Goal: Task Accomplishment & Management: Manage account settings

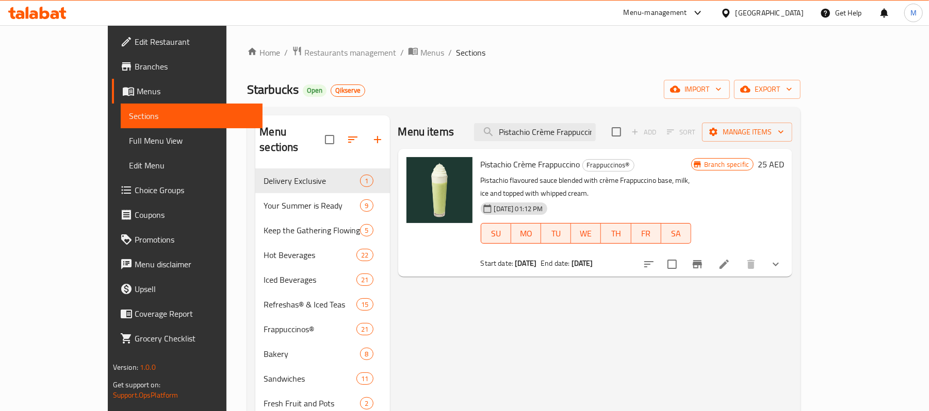
click at [59, 9] on icon at bounding box center [37, 13] width 58 height 12
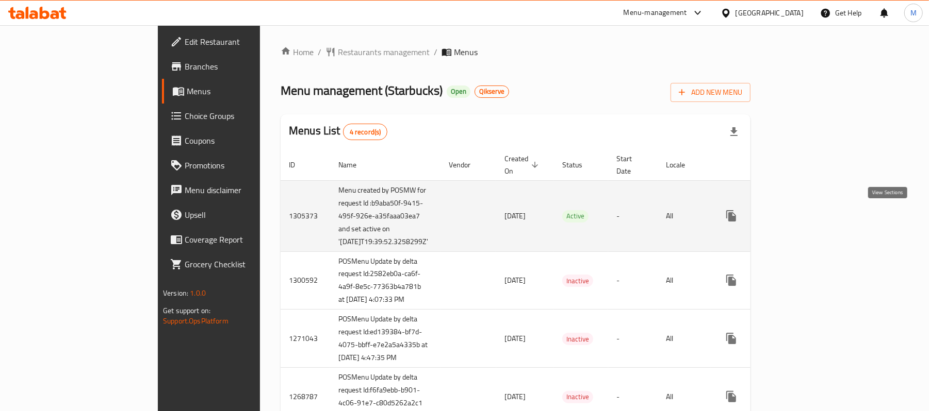
click at [812, 220] on icon "enhanced table" at bounding box center [805, 216] width 12 height 12
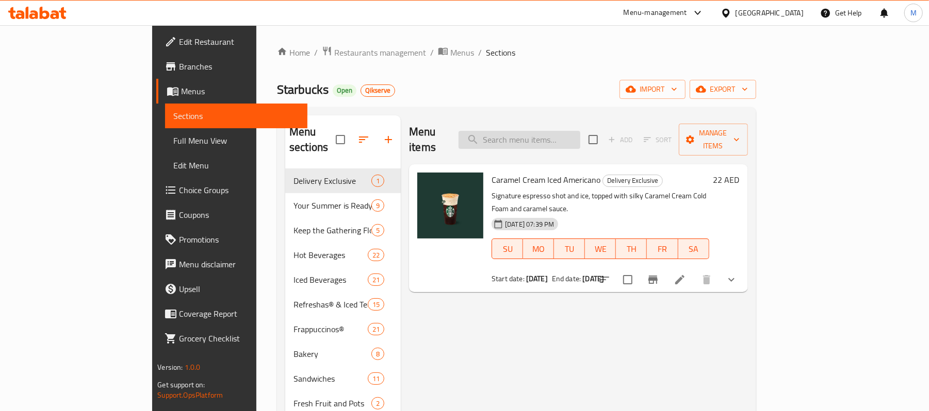
click at [549, 137] on input "search" at bounding box center [519, 140] width 122 height 18
paste input "660993"
type input "660993"
paste input "Mango Dragonfruit Refresha"
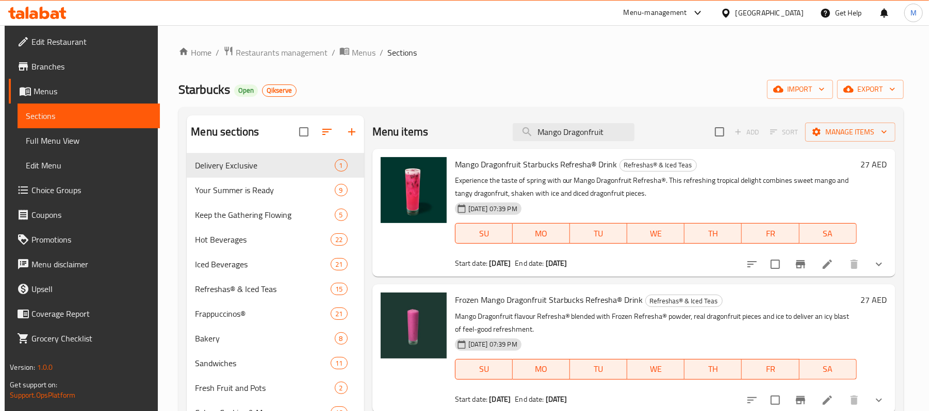
paste input "Frozen Mango Dragonfruit Refresha"
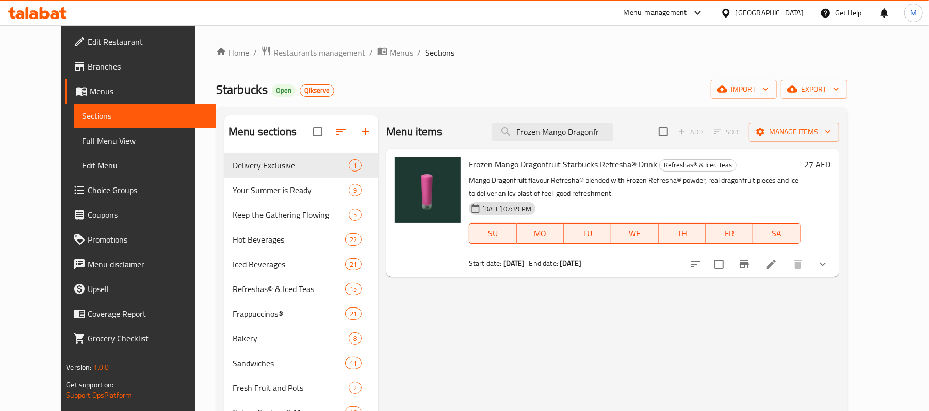
paste input "Orange & Mango Refresha"
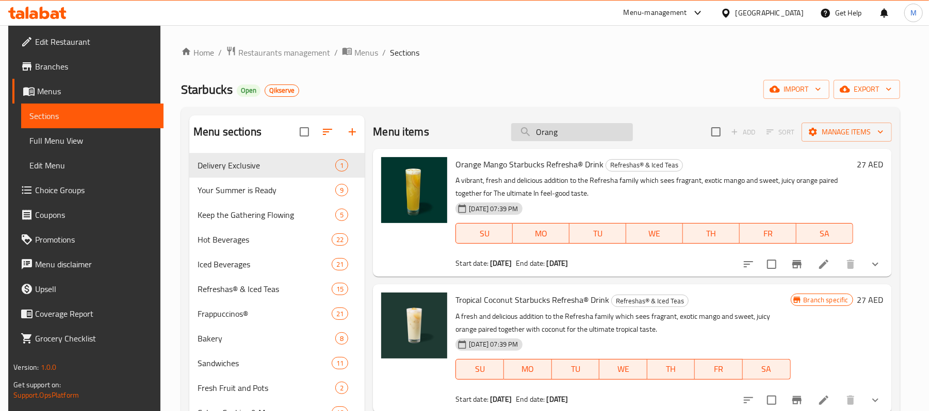
paste input "Brewed Coffee"
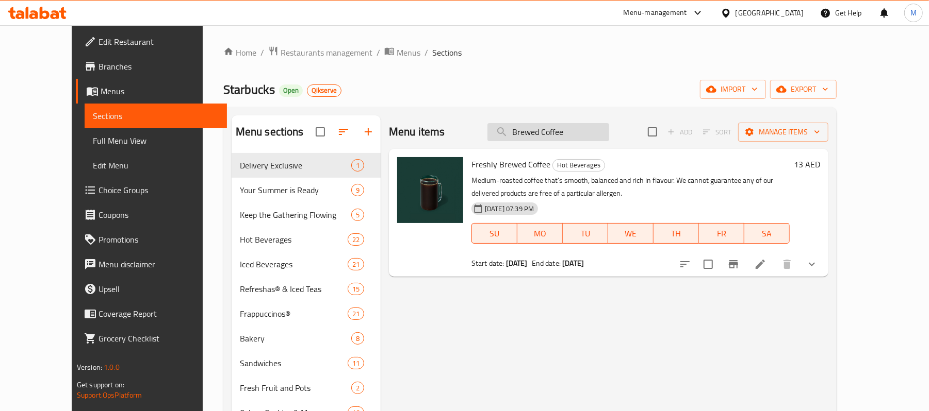
click at [570, 133] on input "Brewed Coffee" at bounding box center [548, 132] width 122 height 18
paste input "Mango Dragonfruit Refresha"
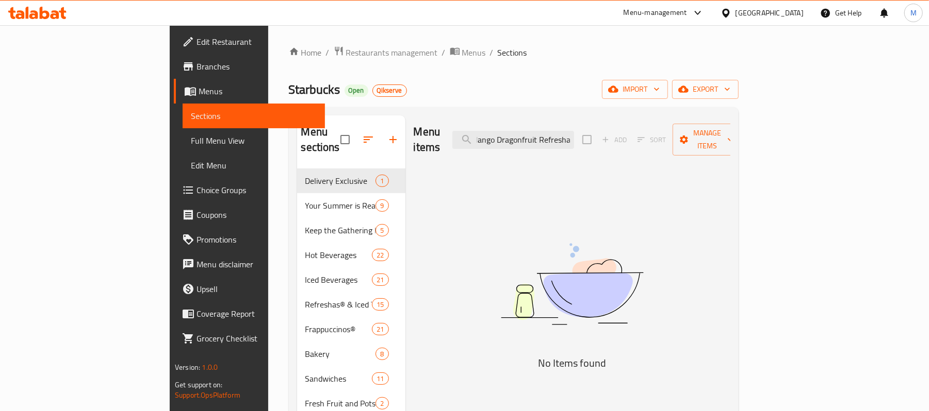
scroll to position [0, 7]
drag, startPoint x: 568, startPoint y: 130, endPoint x: 700, endPoint y: 131, distance: 132.0
click at [700, 131] on div "Menu items Mango Dragonfruit Refresha Add Sort Manage items" at bounding box center [572, 140] width 317 height 49
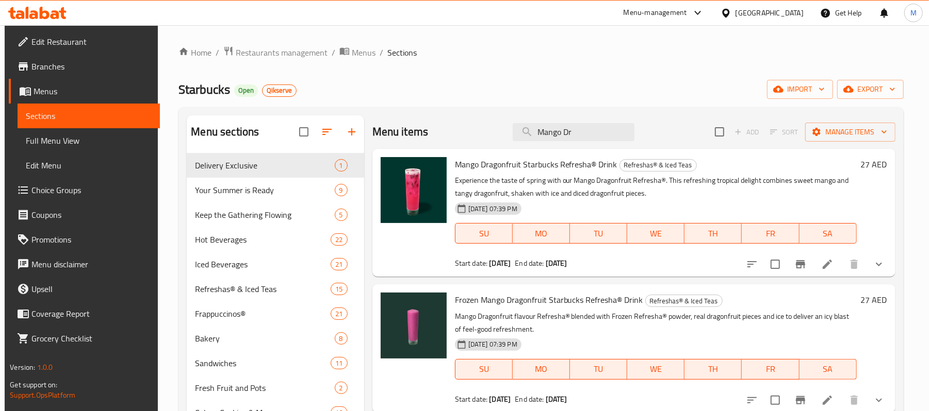
click at [526, 163] on span "Mango Dragonfruit Starbucks Refresha® Drink" at bounding box center [536, 164] width 162 height 15
click at [578, 128] on input "Mango Dr" at bounding box center [574, 132] width 122 height 18
paste input "agonfruit Refresha"
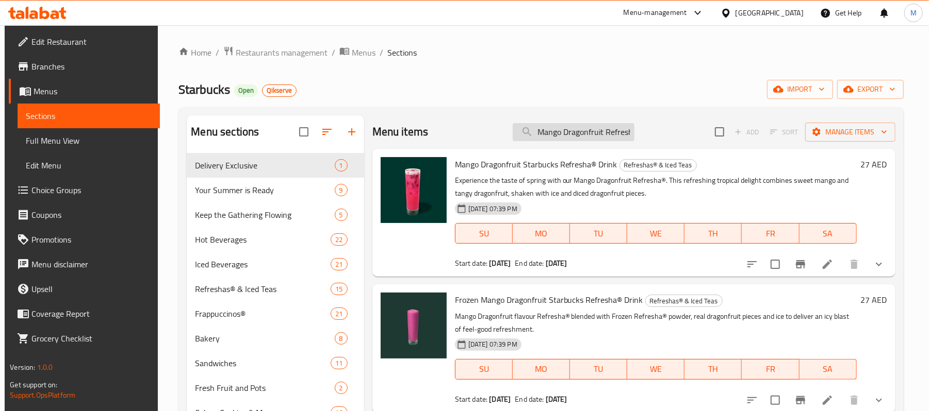
scroll to position [0, 6]
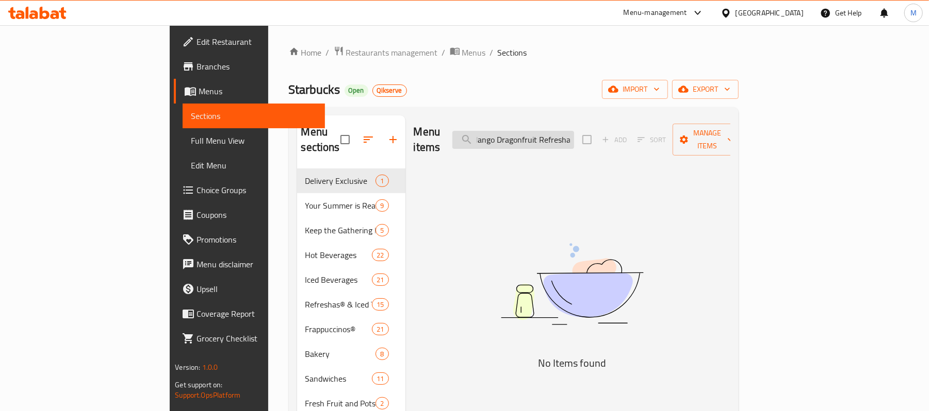
click at [574, 134] on input "Mango Dragonfruit Refresha" at bounding box center [513, 140] width 122 height 18
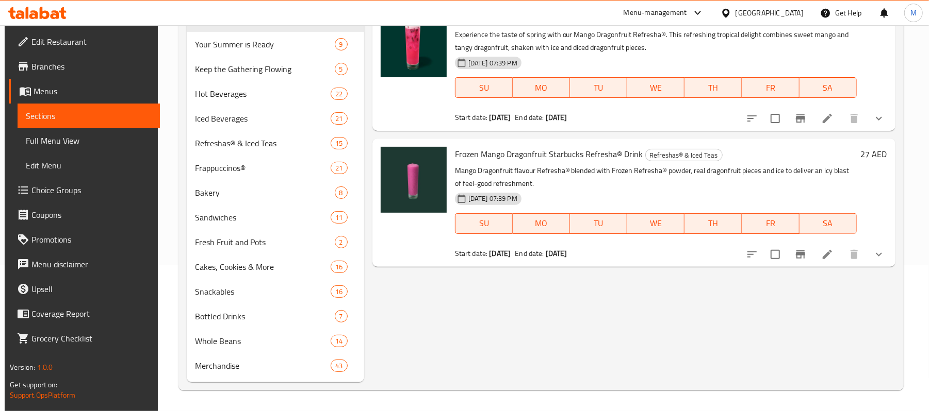
scroll to position [77, 0]
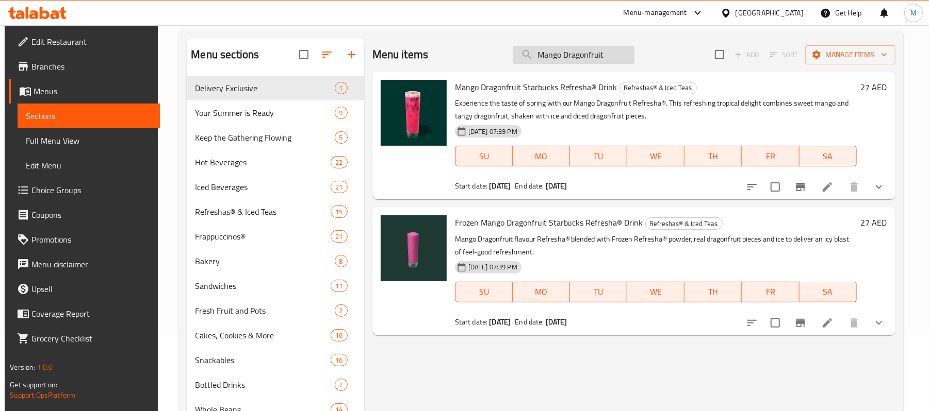
paste input "Back to School Item Level Discount From 15th -21st Augus"
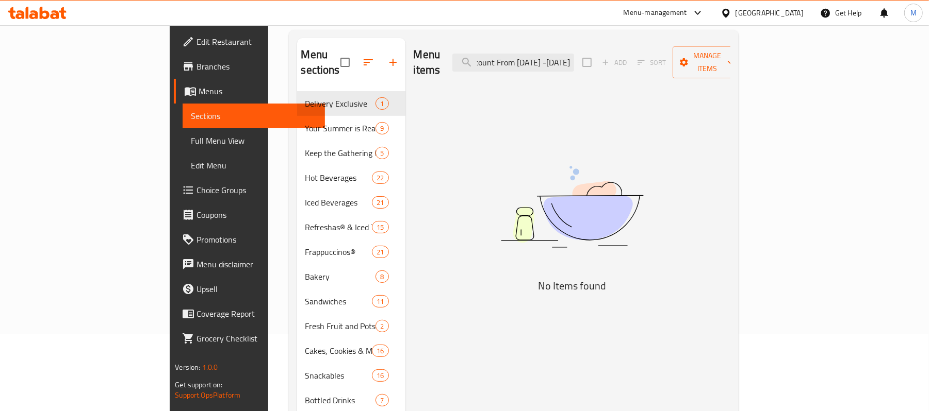
type input "Mango Dragonfruit"
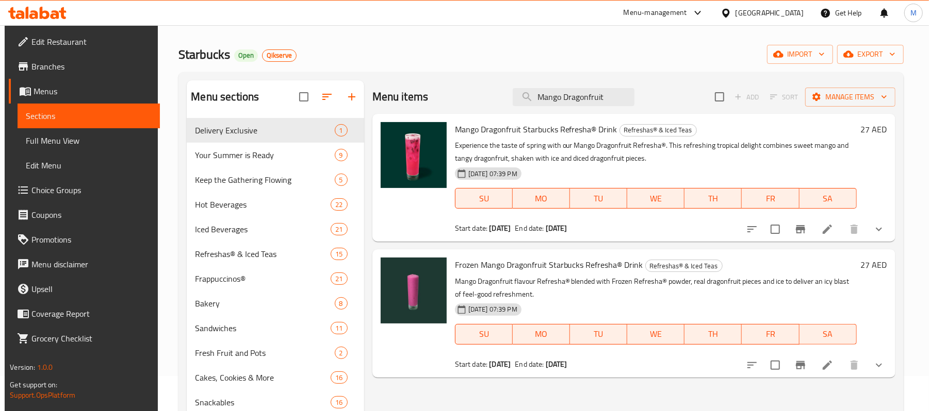
scroll to position [0, 0]
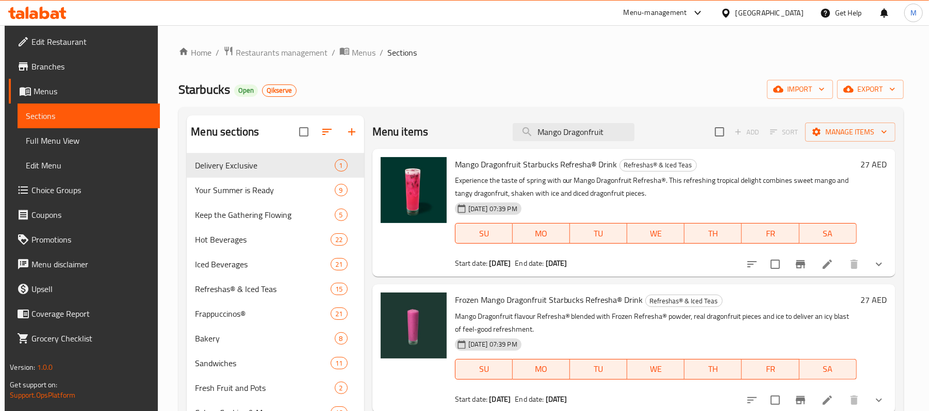
click at [55, 9] on icon at bounding box center [37, 13] width 58 height 12
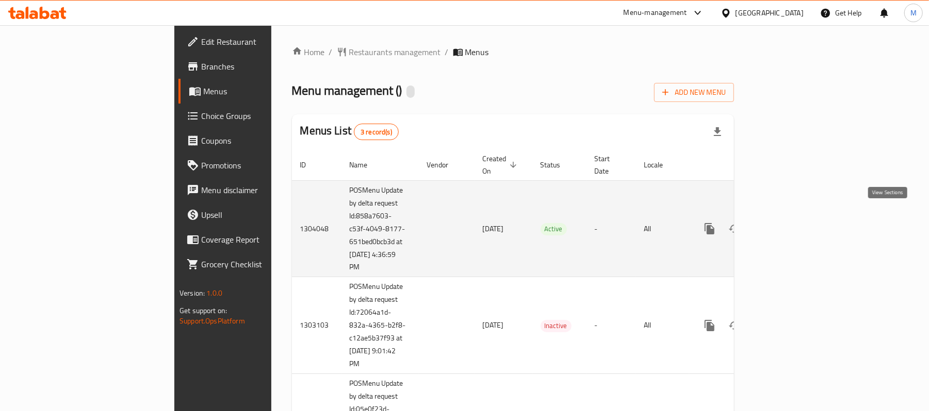
click at [796, 225] on link "enhanced table" at bounding box center [783, 229] width 25 height 25
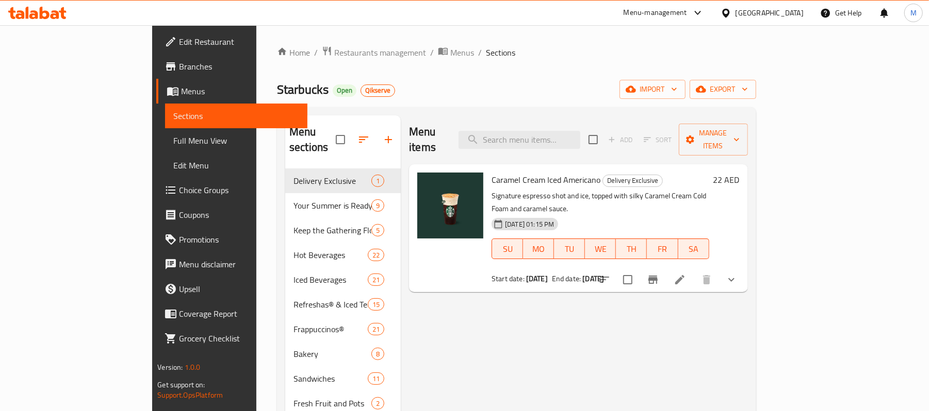
click at [565, 121] on div "Menu items Add Sort Manage items" at bounding box center [578, 140] width 338 height 49
click at [562, 131] on input "search" at bounding box center [519, 140] width 122 height 18
paste input "Orange & Mango Refresha"
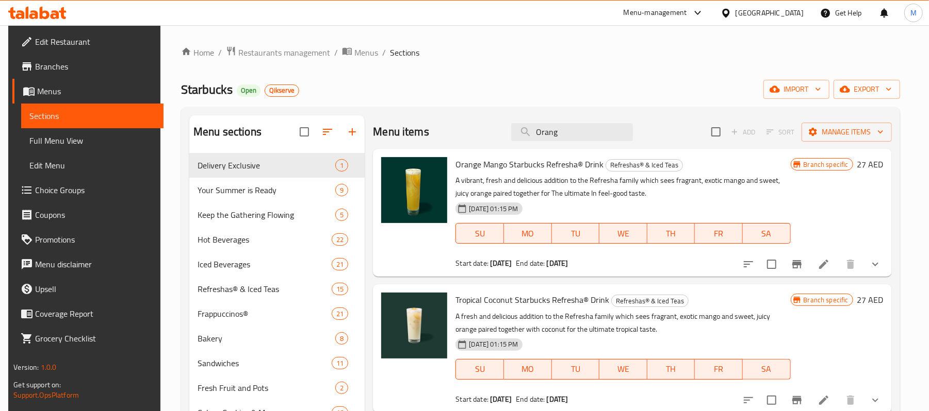
type input "Orang"
click at [550, 169] on span "Orange Mango Starbucks Refresha® Drink" at bounding box center [529, 164] width 148 height 15
click at [798, 270] on icon "Branch-specific-item" at bounding box center [796, 264] width 12 height 12
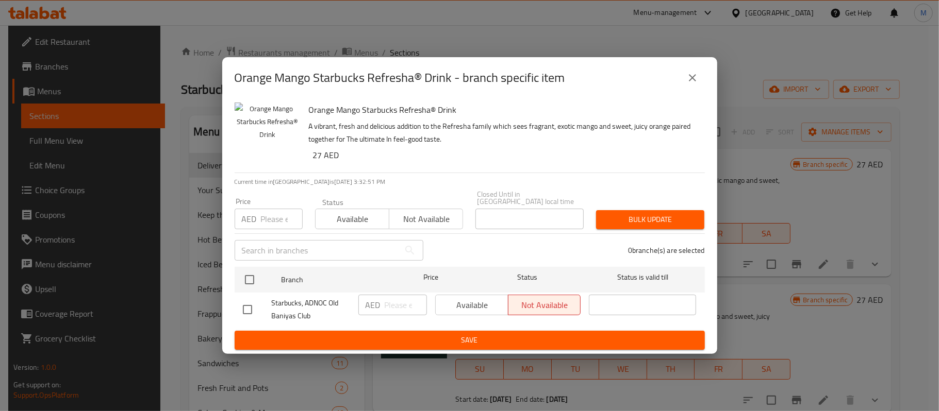
click at [689, 70] on button "close" at bounding box center [692, 77] width 25 height 25
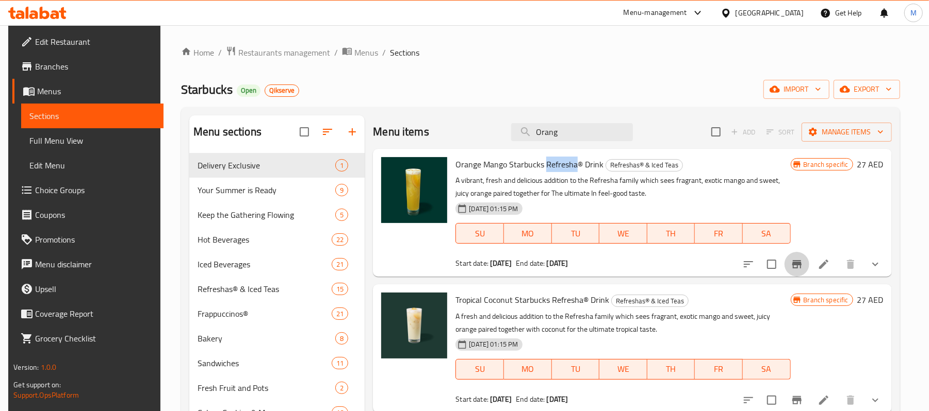
click at [799, 264] on icon "Branch-specific-item" at bounding box center [796, 264] width 9 height 8
